Goal: Information Seeking & Learning: Learn about a topic

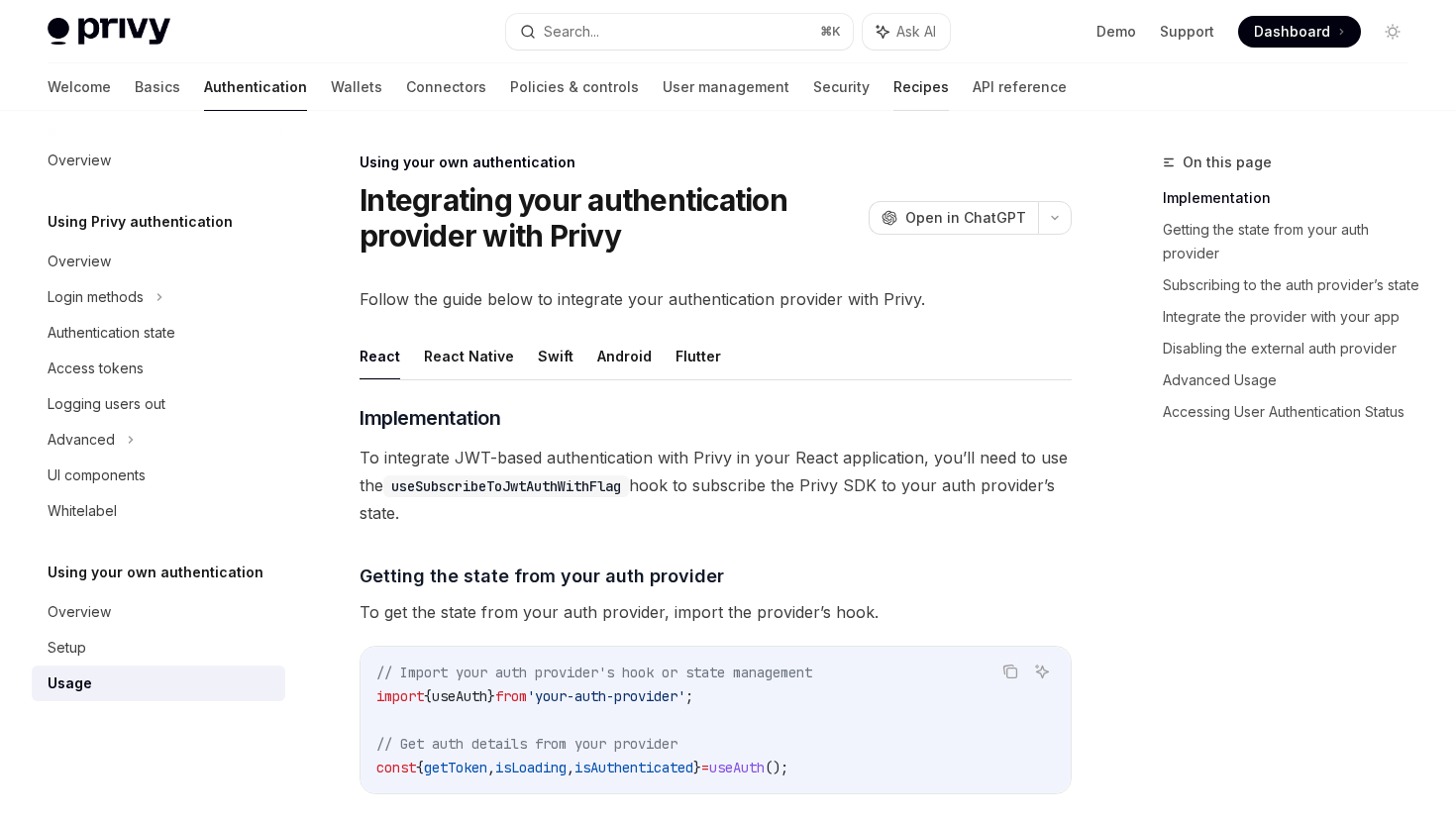
click at [893, 75] on link "Recipes" at bounding box center [921, 87] width 56 height 48
type textarea "*"
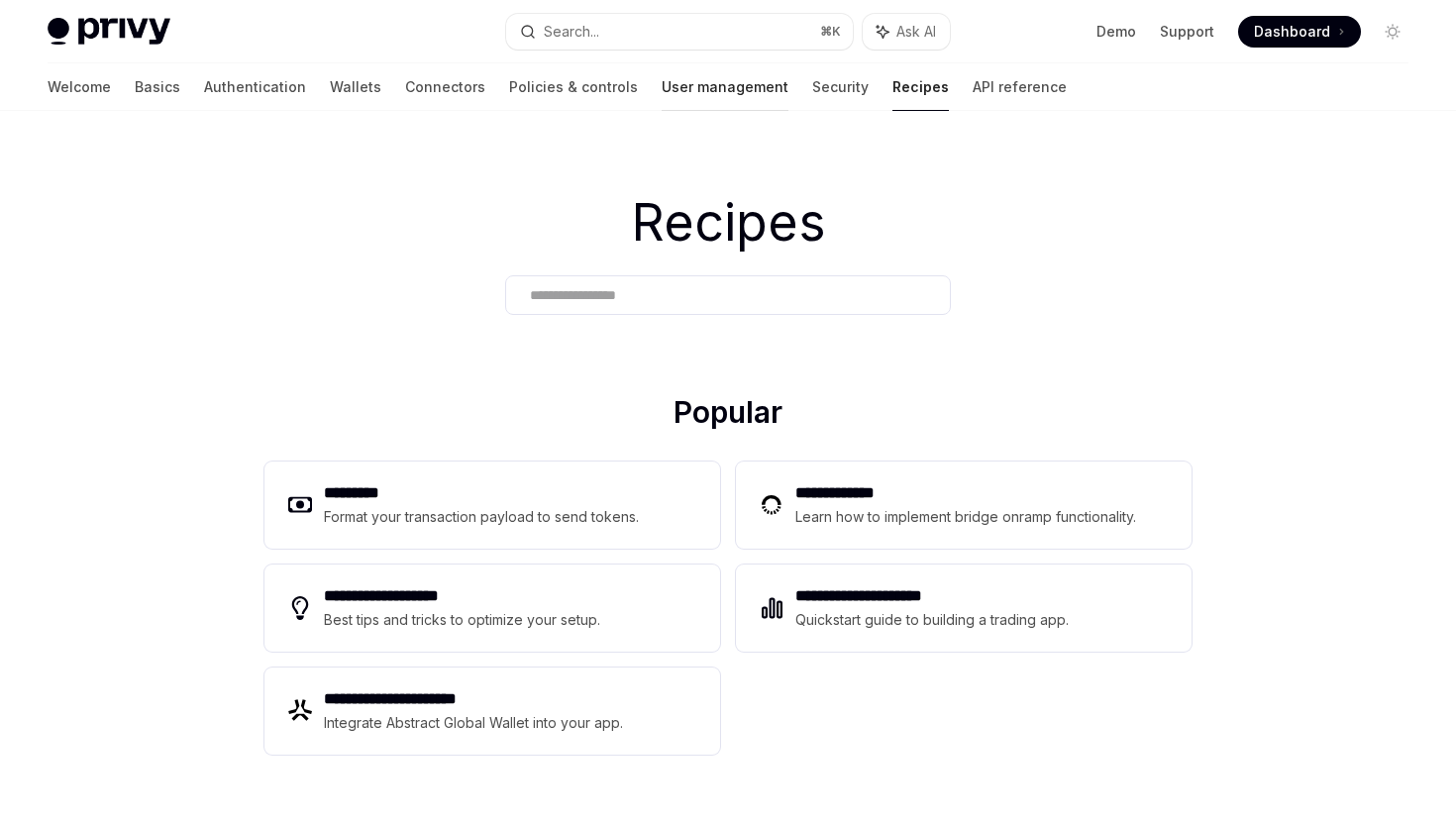
click at [661, 81] on link "User management" at bounding box center [725, 87] width 127 height 48
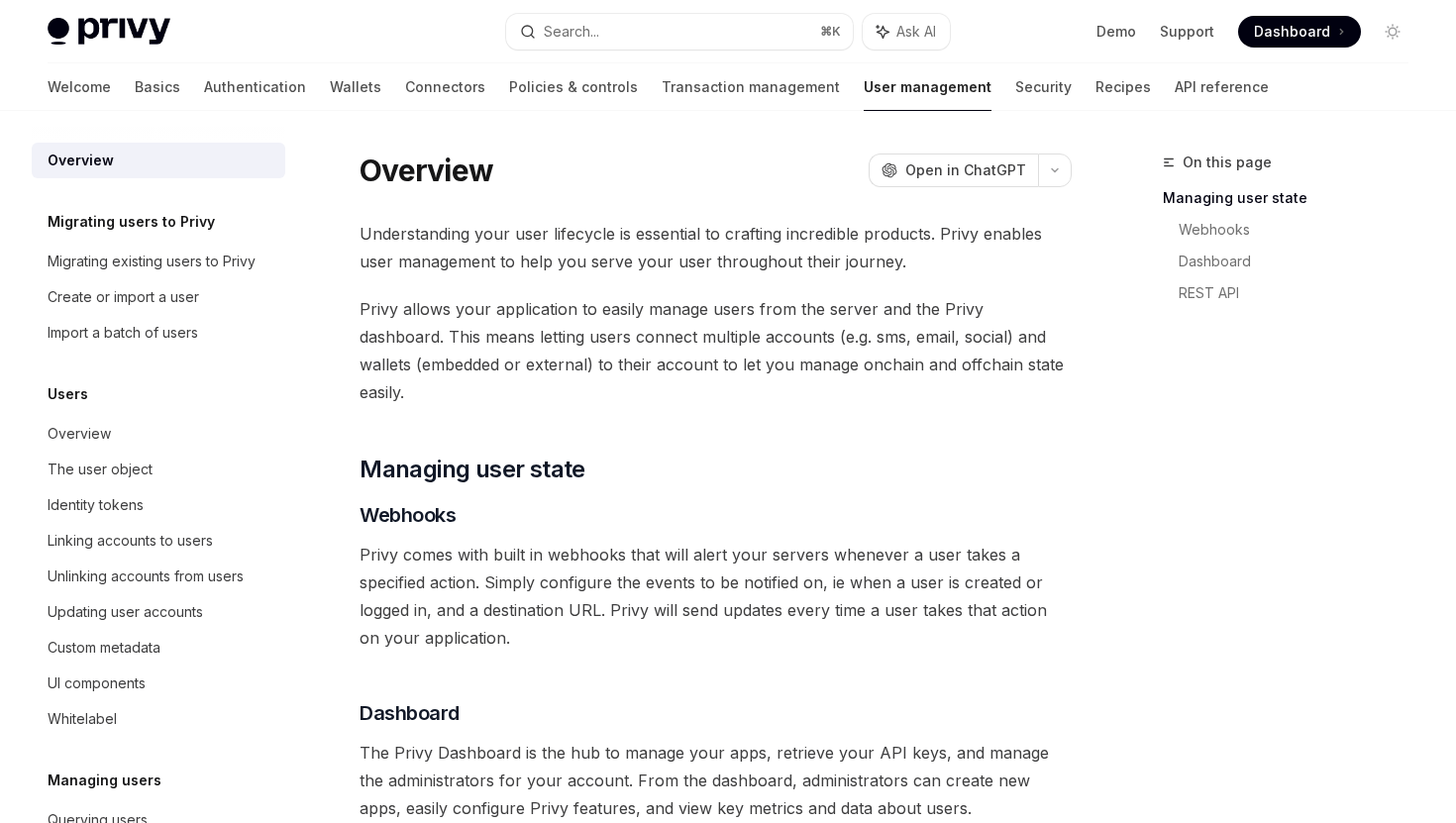
click at [1012, 135] on div "On this page Managing user state Webhooks Dashboard REST API Overview OpenAI Op…" at bounding box center [728, 685] width 1393 height 1148
click at [701, 21] on button "Search... ⌘ K" at bounding box center [679, 32] width 346 height 36
type textarea "*"
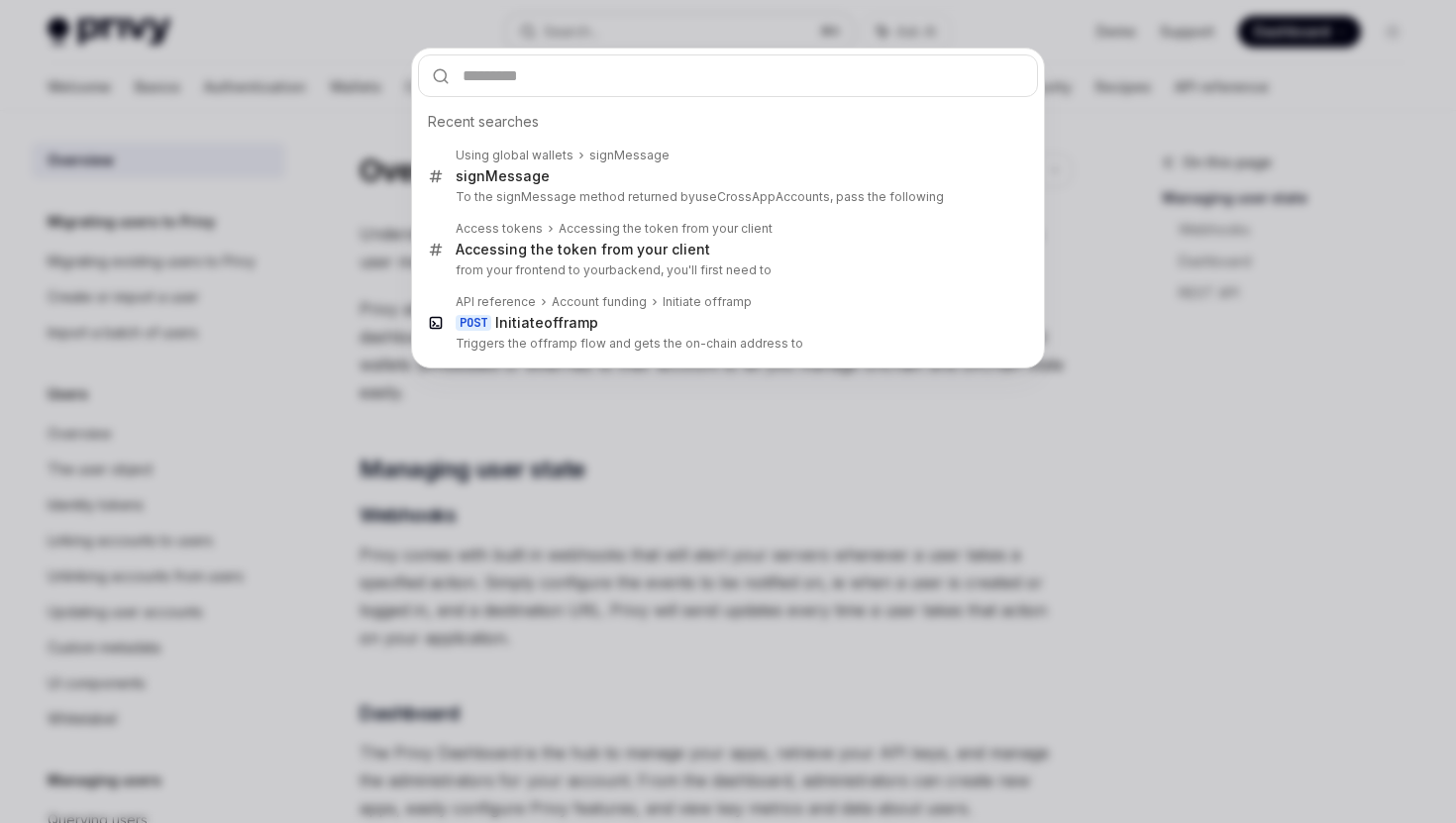
type input "**********"
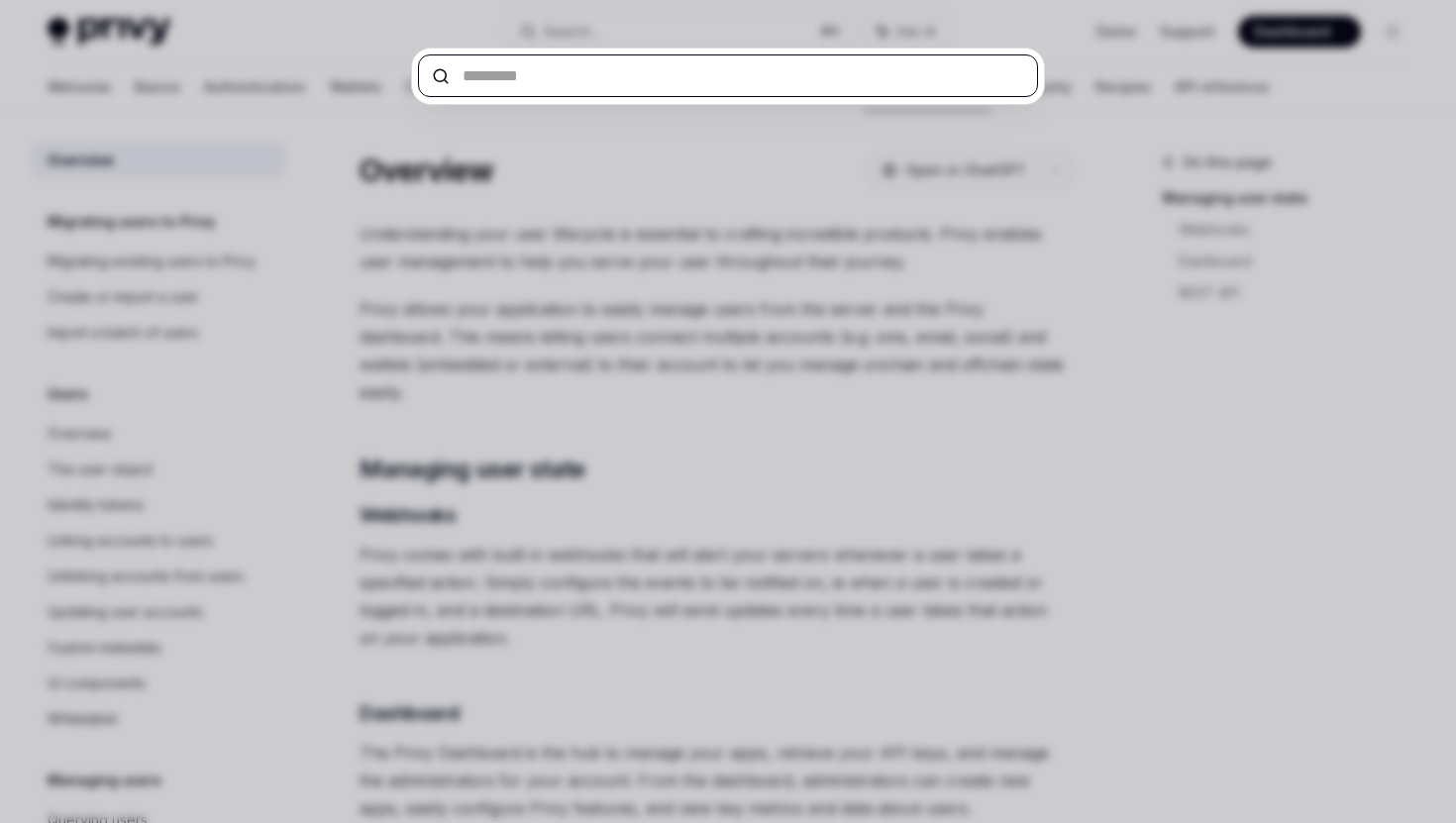
paste input "**********"
type input "**********"
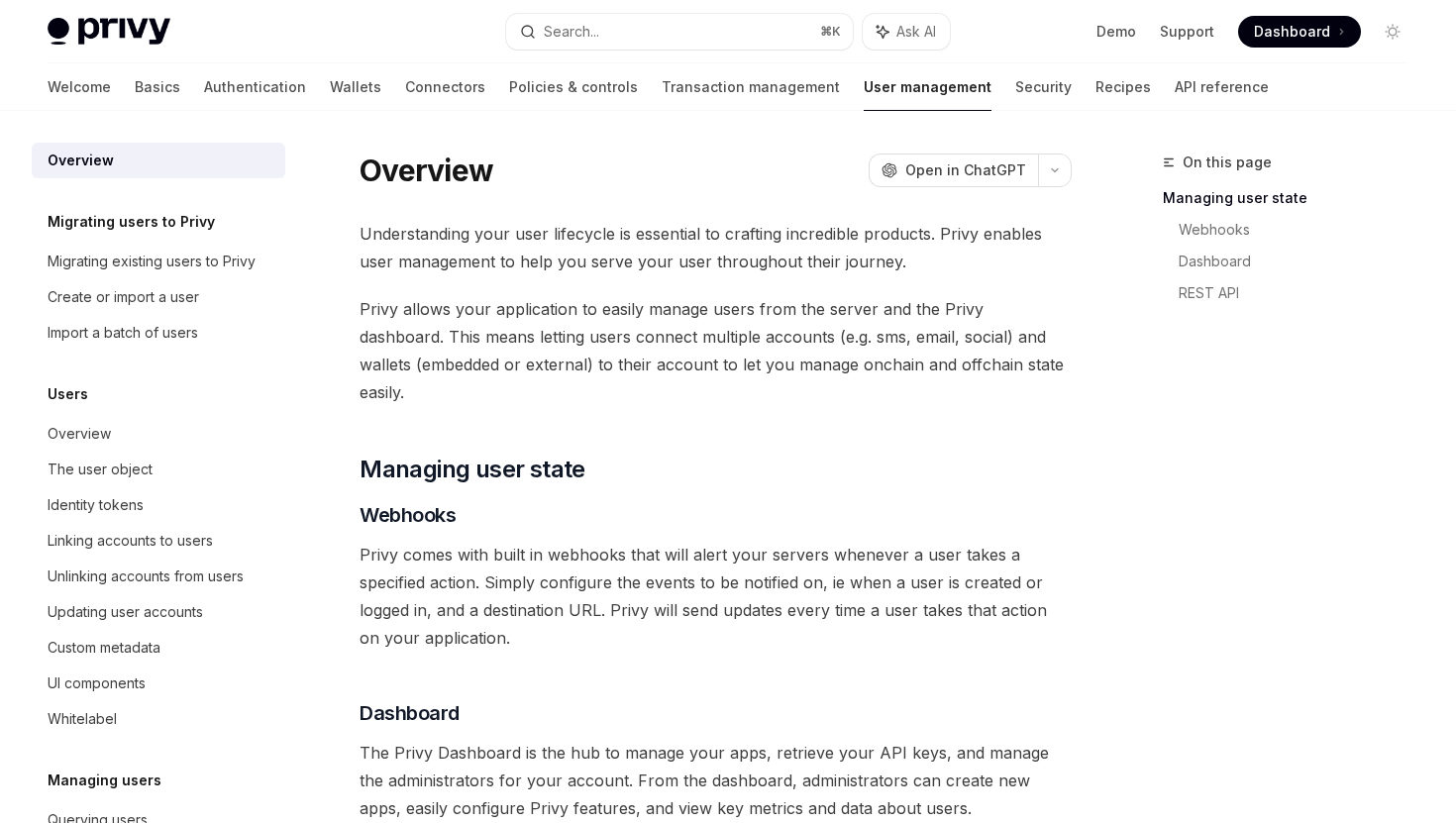
type textarea "*"
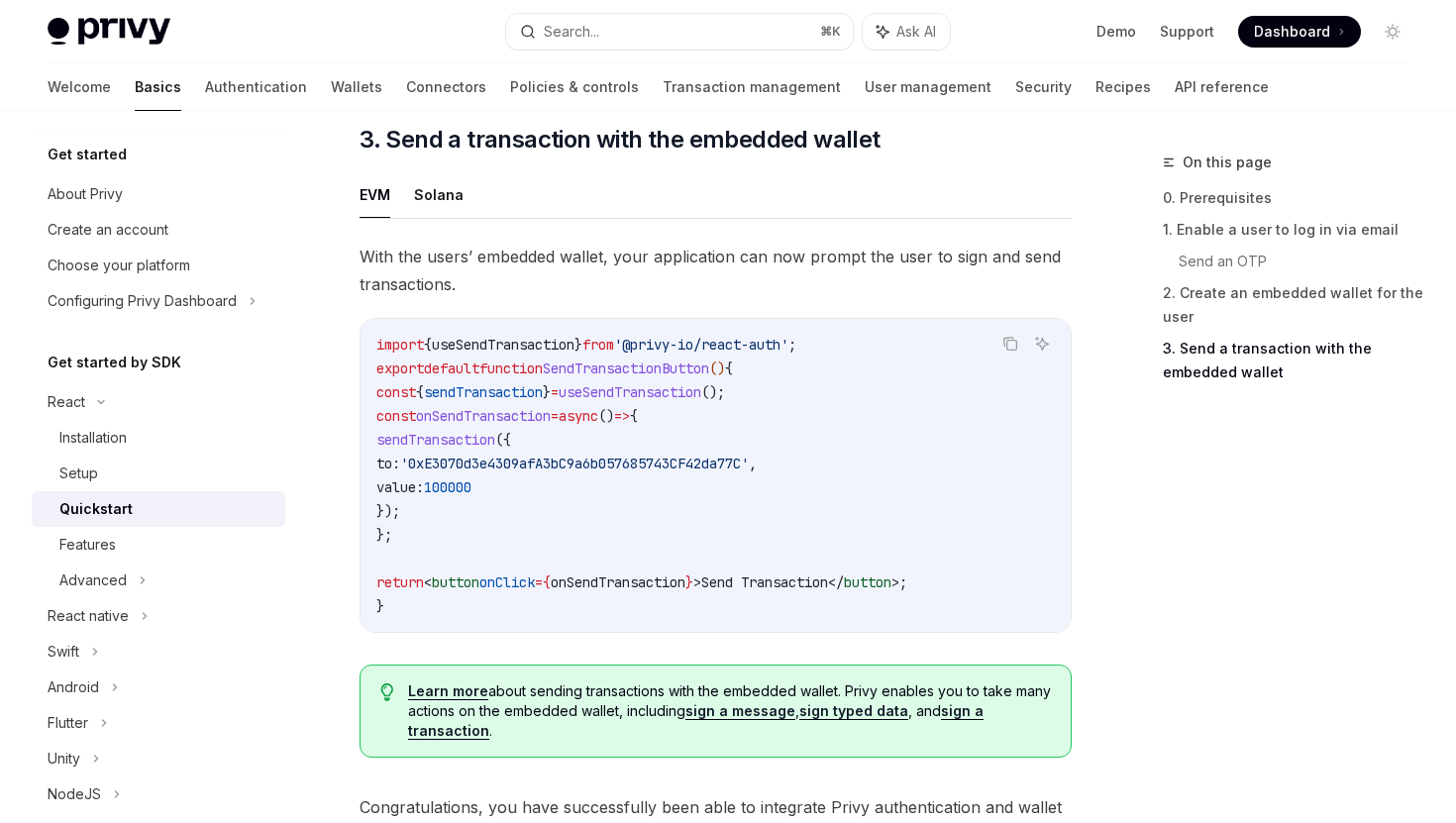
scroll to position [1724, 0]
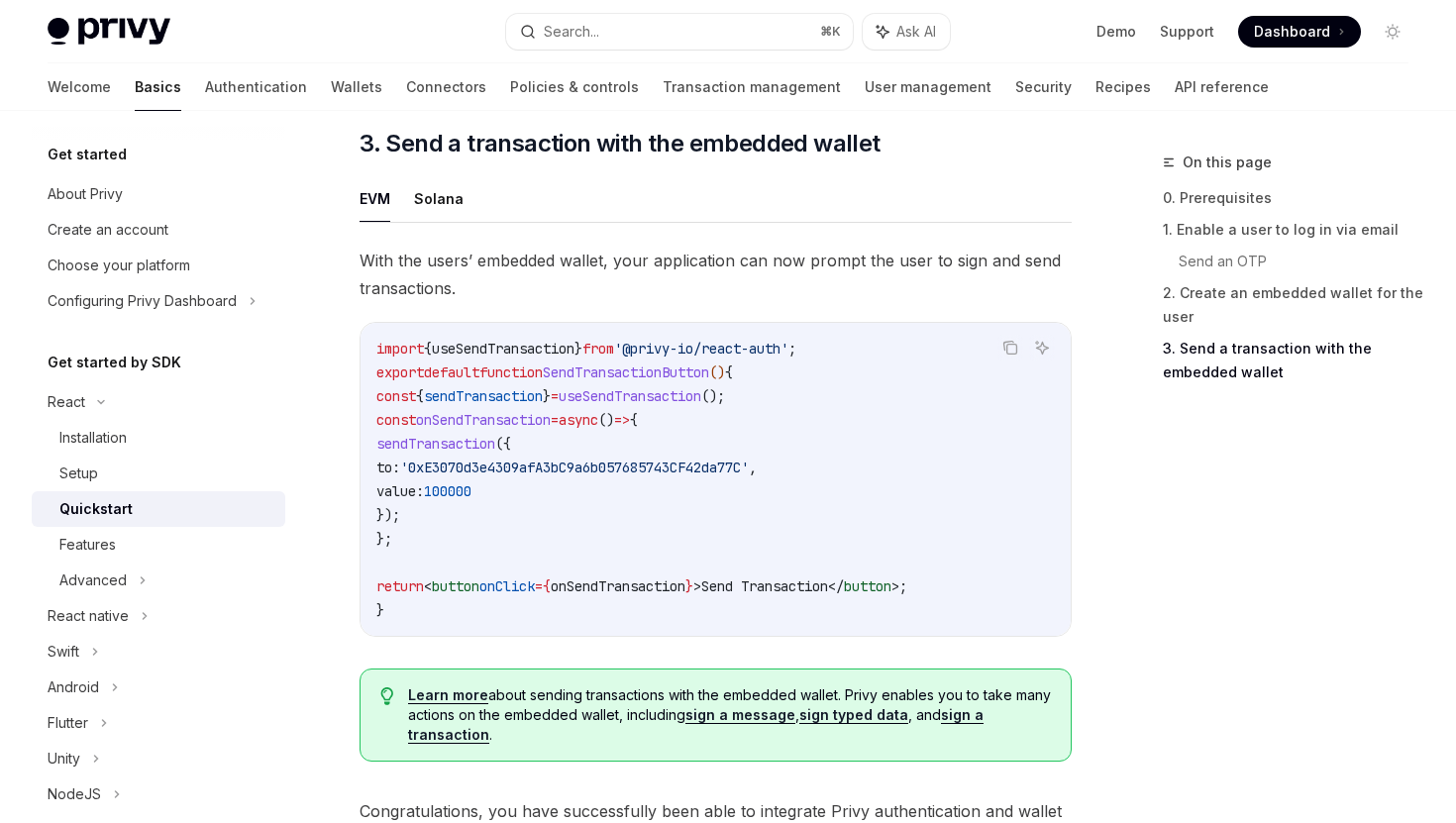
click at [641, 500] on code "import { useSendTransaction } from '@privy-io/react-auth' ; export default func…" at bounding box center [716, 480] width 678 height 286
drag, startPoint x: 469, startPoint y: 475, endPoint x: 819, endPoint y: 474, distance: 350.0
click at [748, 474] on span "'0xE3070d3e4309afA3bC9a6b057685743CF42da77C'" at bounding box center [575, 468] width 349 height 18
click at [652, 552] on code "import { useSendTransaction } from '@privy-io/react-auth' ; export default func…" at bounding box center [716, 480] width 678 height 286
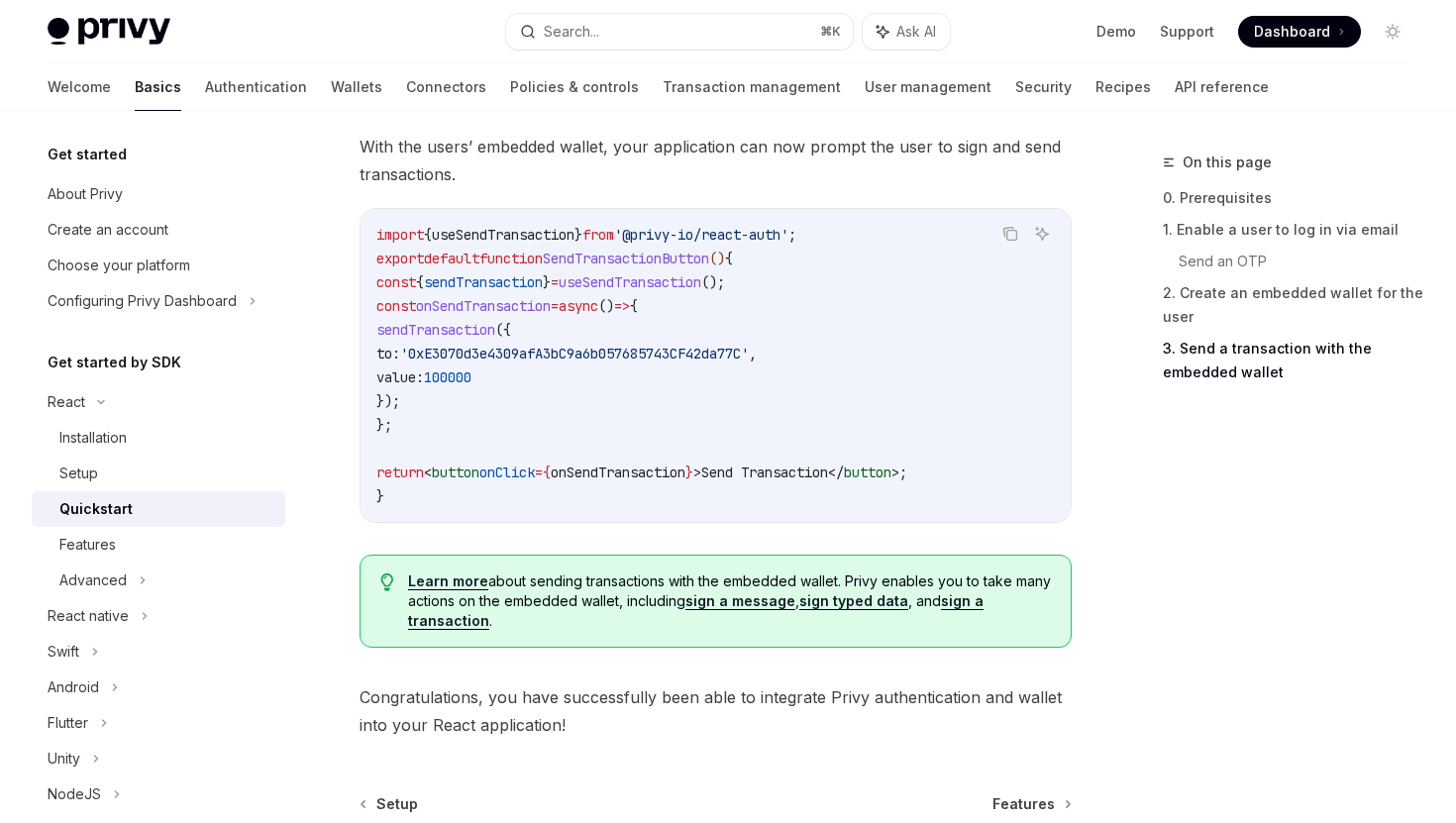
scroll to position [2057, 0]
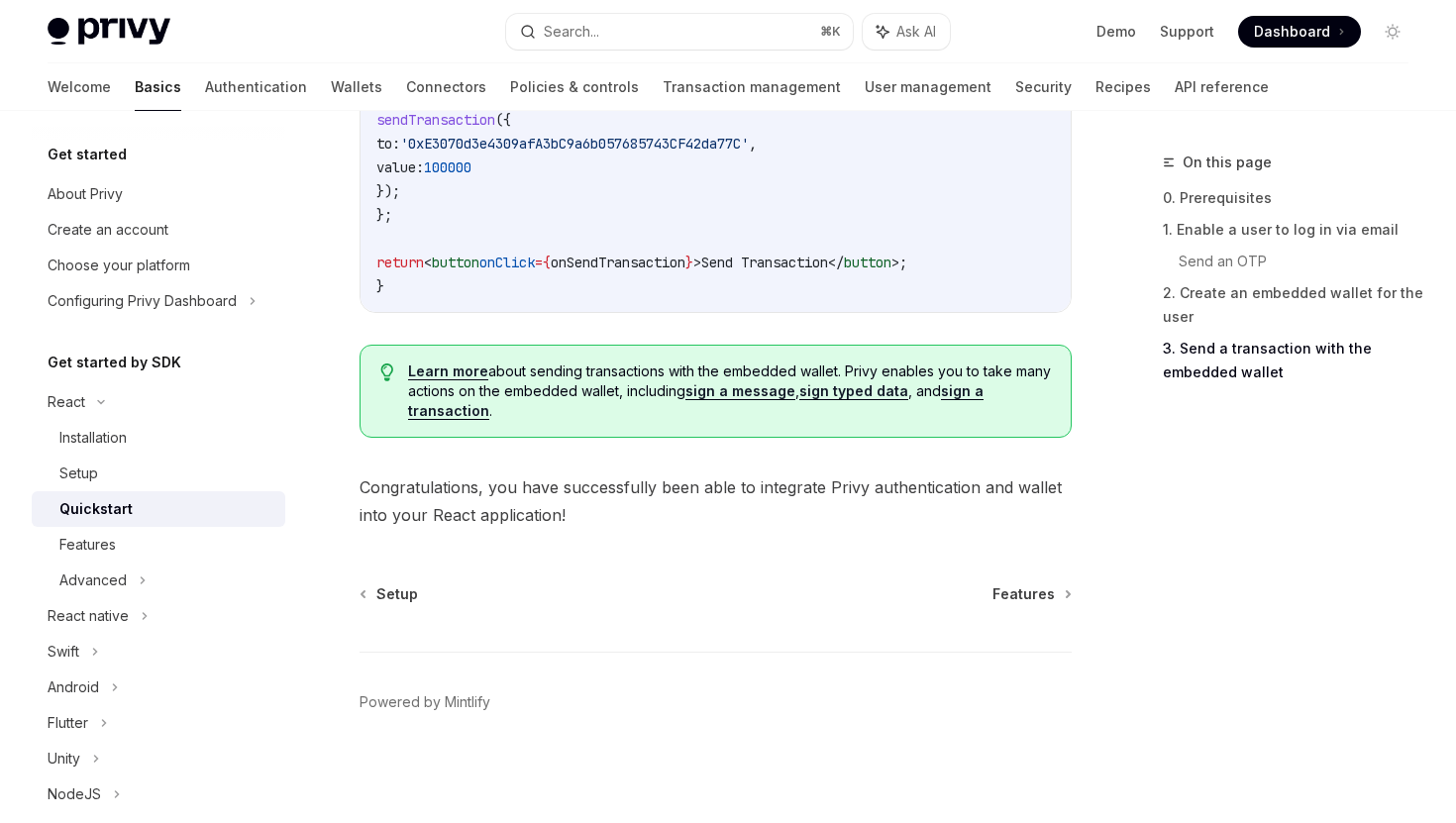
click at [470, 369] on link "Learn more" at bounding box center [448, 372] width 80 height 18
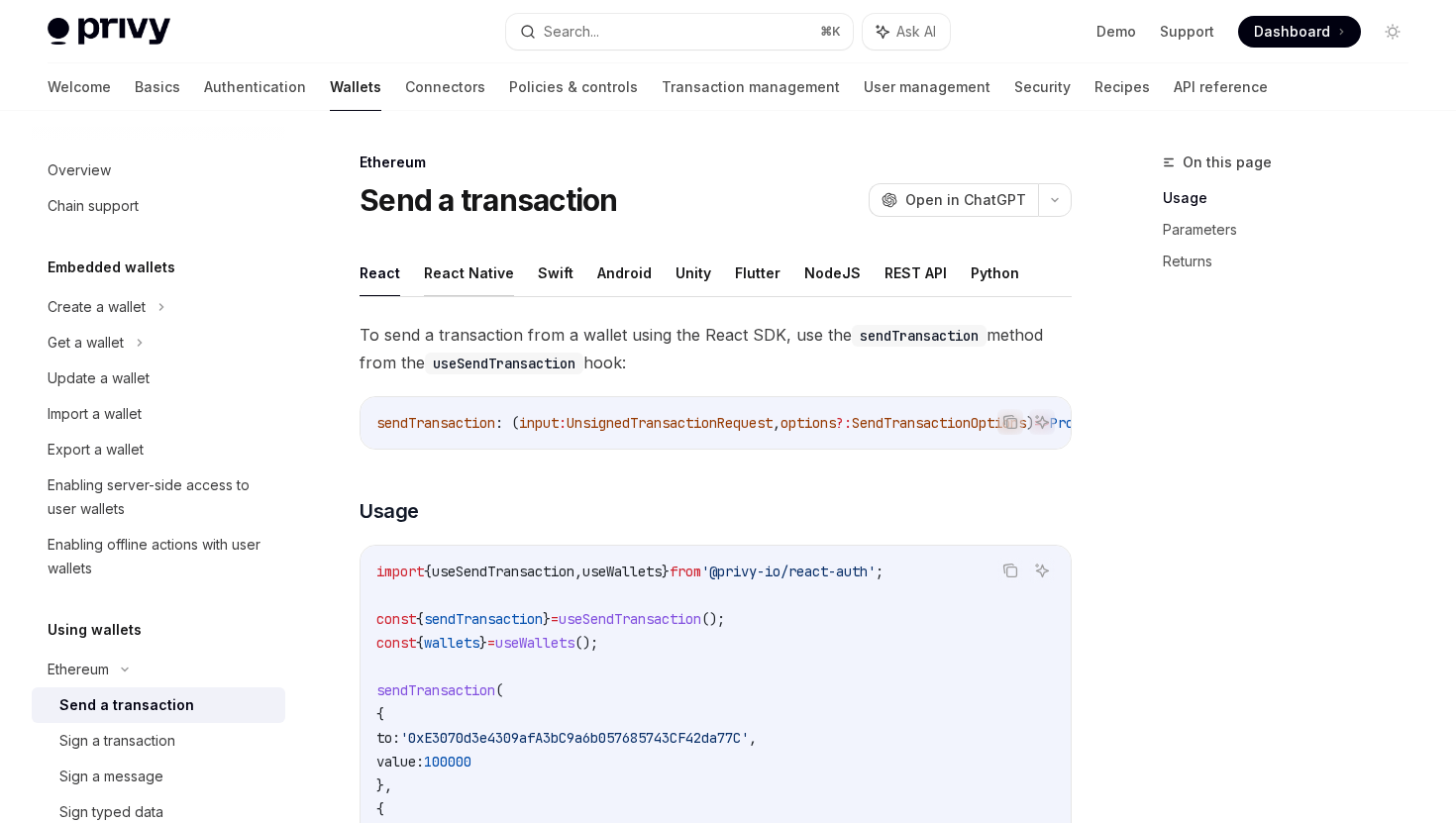
click at [459, 278] on button "React Native" at bounding box center [469, 273] width 90 height 47
type textarea "*"
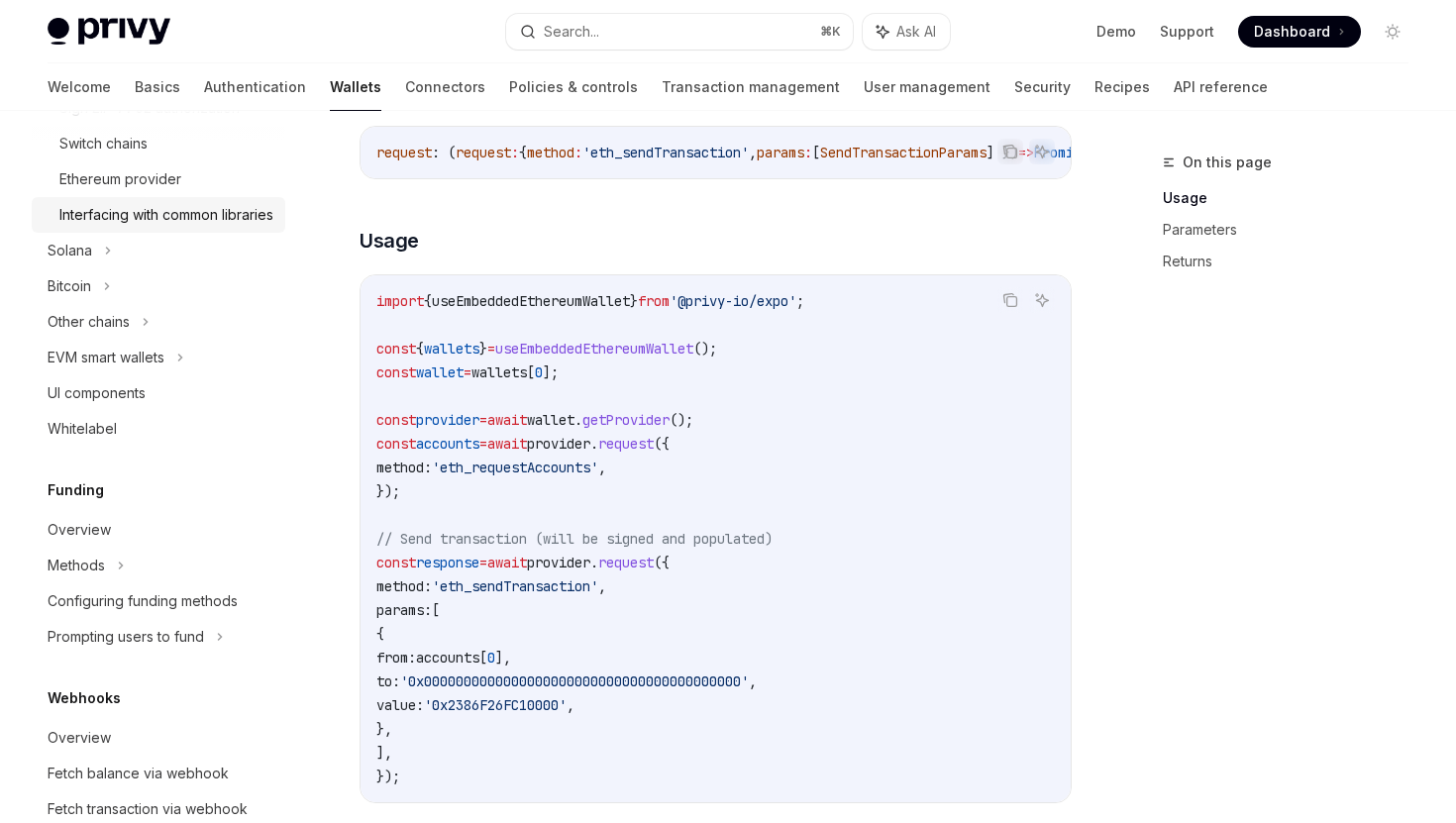
scroll to position [816, 0]
